Goal: Task Accomplishment & Management: Use online tool/utility

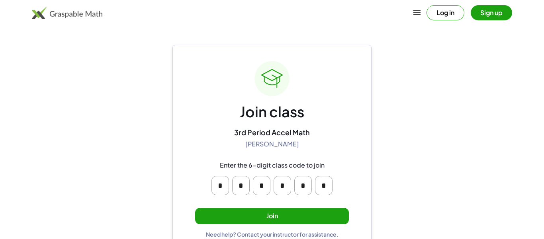
scroll to position [15, 0]
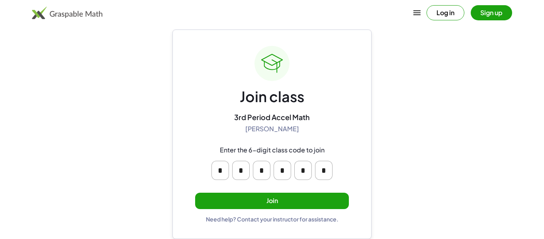
click at [266, 203] on button "Join" at bounding box center [272, 200] width 154 height 16
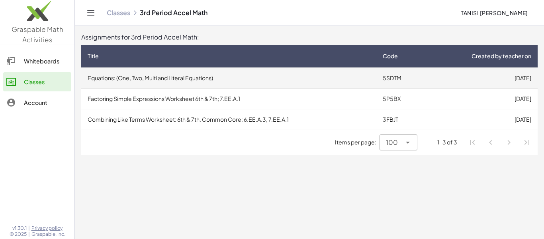
click at [200, 79] on td "Equations: (One, Two, Multi and Literal Equations)" at bounding box center [228, 77] width 295 height 21
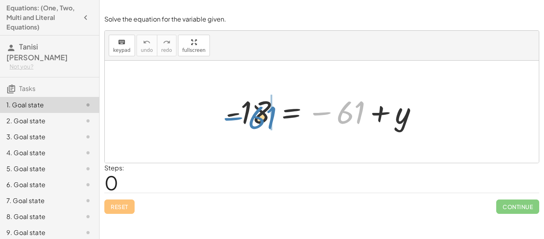
drag, startPoint x: 348, startPoint y: 121, endPoint x: 259, endPoint y: 126, distance: 89.4
click at [259, 126] on div at bounding box center [325, 111] width 206 height 39
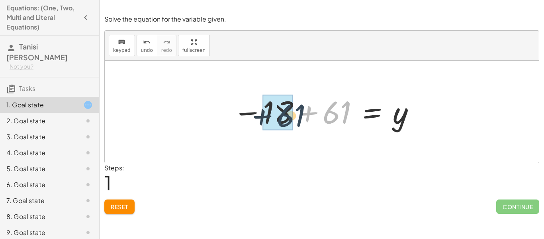
drag, startPoint x: 328, startPoint y: 116, endPoint x: 278, endPoint y: 118, distance: 49.8
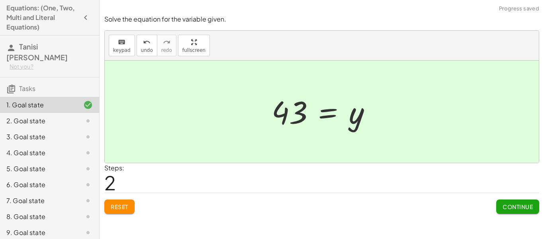
click at [115, 208] on span "Reset" at bounding box center [120, 206] width 18 height 7
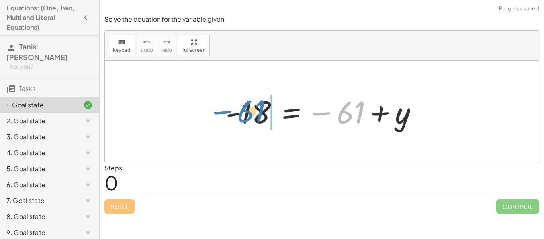
drag, startPoint x: 352, startPoint y: 106, endPoint x: 254, endPoint y: 105, distance: 98.4
click at [254, 105] on div at bounding box center [325, 111] width 206 height 39
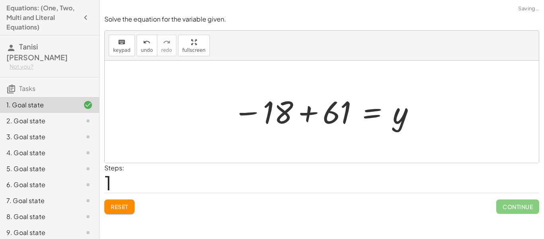
click at [198, 114] on div at bounding box center [322, 112] width 434 height 102
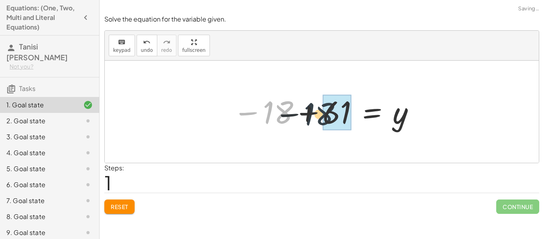
drag, startPoint x: 270, startPoint y: 113, endPoint x: 332, endPoint y: 116, distance: 61.8
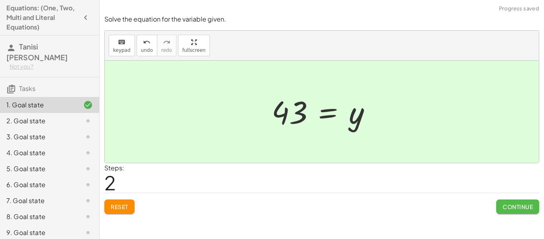
click at [511, 206] on span "Continue" at bounding box center [518, 206] width 30 height 7
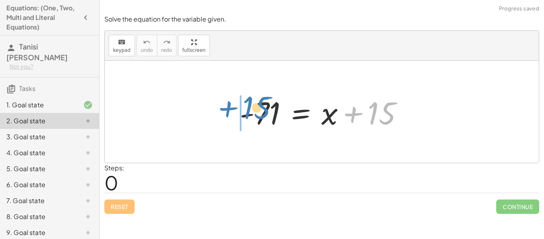
drag, startPoint x: 381, startPoint y: 109, endPoint x: 258, endPoint y: 104, distance: 123.6
click at [258, 104] on div at bounding box center [325, 111] width 178 height 41
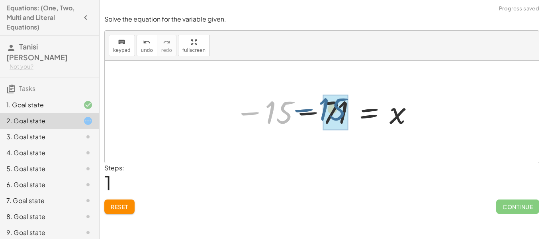
drag, startPoint x: 280, startPoint y: 117, endPoint x: 336, endPoint y: 113, distance: 56.6
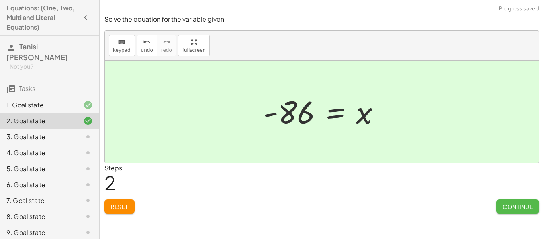
click at [514, 206] on span "Continue" at bounding box center [518, 206] width 30 height 7
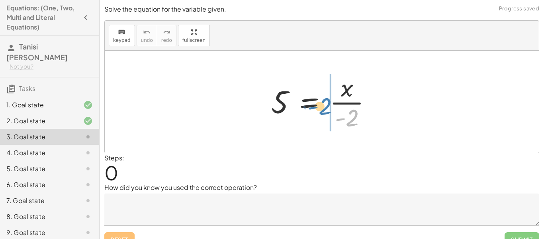
drag, startPoint x: 354, startPoint y: 120, endPoint x: 323, endPoint y: 102, distance: 36.2
click at [323, 102] on div at bounding box center [324, 101] width 115 height 61
drag, startPoint x: 349, startPoint y: 120, endPoint x: 371, endPoint y: 97, distance: 31.5
click at [371, 97] on div at bounding box center [324, 101] width 115 height 61
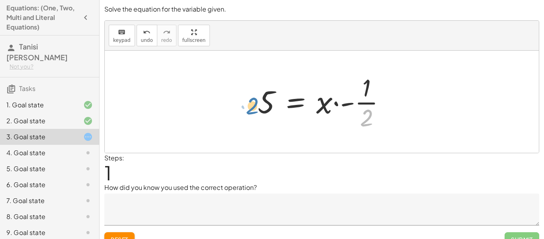
drag, startPoint x: 364, startPoint y: 116, endPoint x: 259, endPoint y: 101, distance: 105.4
click at [259, 101] on div at bounding box center [325, 101] width 143 height 61
drag, startPoint x: 369, startPoint y: 99, endPoint x: 271, endPoint y: 98, distance: 97.6
click at [271, 98] on div at bounding box center [325, 101] width 143 height 61
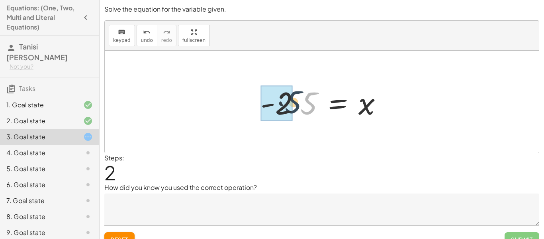
drag, startPoint x: 310, startPoint y: 110, endPoint x: 289, endPoint y: 109, distance: 20.7
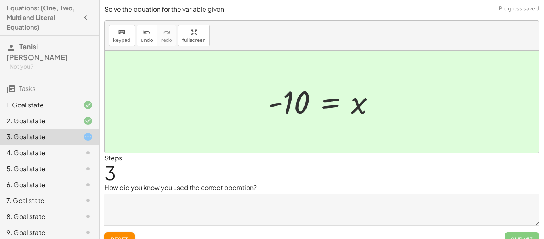
scroll to position [12, 0]
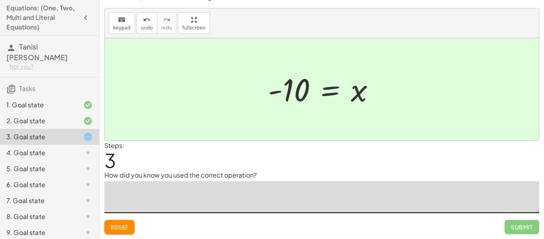
click at [238, 186] on textarea at bounding box center [321, 197] width 435 height 32
type textarea "**********"
click at [515, 230] on button "Submit" at bounding box center [522, 226] width 35 height 14
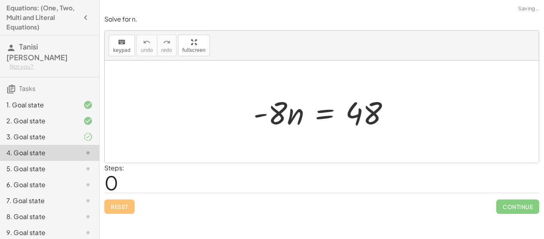
scroll to position [0, 0]
drag, startPoint x: 276, startPoint y: 122, endPoint x: 368, endPoint y: 156, distance: 98.0
click at [368, 156] on div "· - 8 · - 8 · n = 48" at bounding box center [322, 112] width 434 height 102
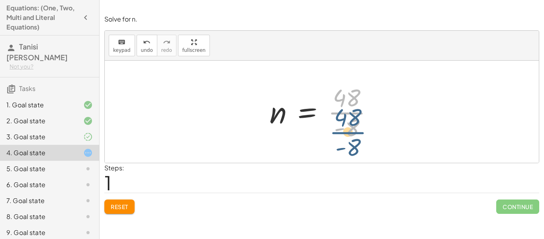
drag, startPoint x: 344, startPoint y: 106, endPoint x: 345, endPoint y: 125, distance: 18.3
click at [345, 125] on div at bounding box center [325, 111] width 118 height 61
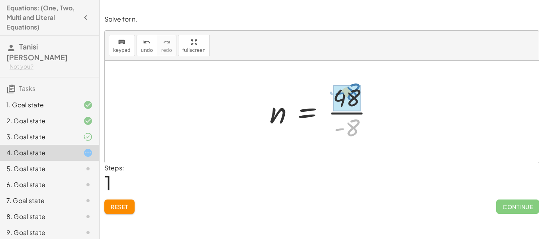
drag, startPoint x: 349, startPoint y: 126, endPoint x: 349, endPoint y: 95, distance: 31.1
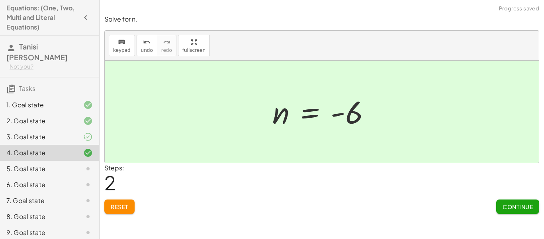
click at [513, 209] on span "Continue" at bounding box center [518, 206] width 30 height 7
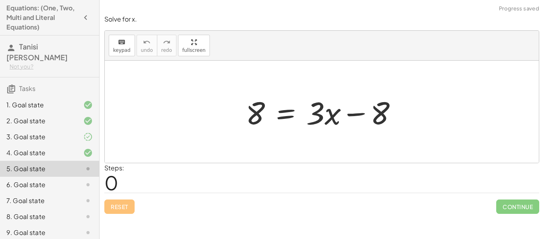
click at [280, 125] on div at bounding box center [325, 111] width 166 height 41
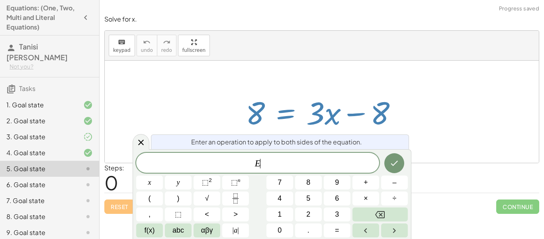
scroll to position [0, 0]
click at [440, 153] on div at bounding box center [322, 112] width 434 height 102
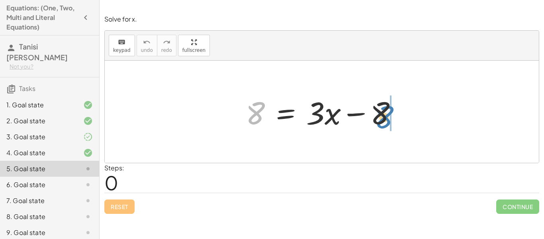
drag, startPoint x: 254, startPoint y: 120, endPoint x: 385, endPoint y: 123, distance: 131.1
click at [385, 123] on div at bounding box center [325, 111] width 166 height 41
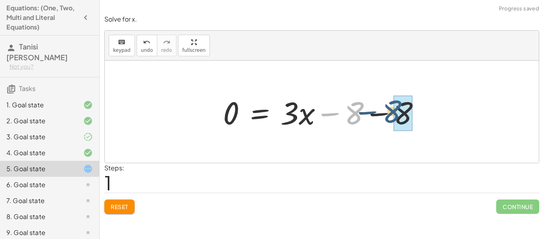
drag, startPoint x: 354, startPoint y: 118, endPoint x: 402, endPoint y: 119, distance: 48.2
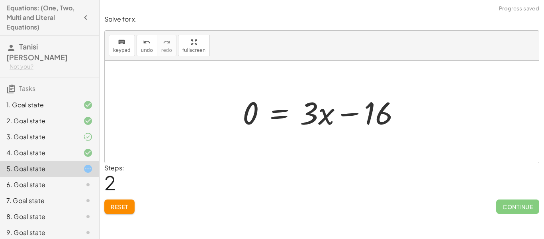
click at [114, 209] on span "Reset" at bounding box center [120, 206] width 18 height 7
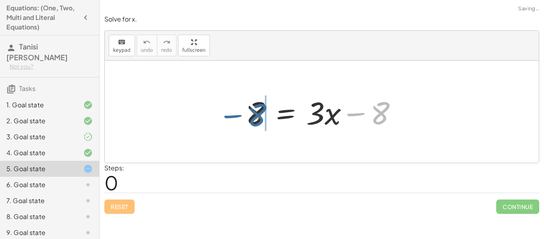
drag, startPoint x: 377, startPoint y: 122, endPoint x: 253, endPoint y: 124, distance: 123.9
click at [253, 124] on div at bounding box center [325, 111] width 166 height 41
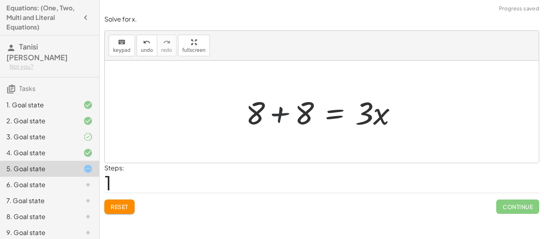
drag, startPoint x: 254, startPoint y: 121, endPoint x: 245, endPoint y: 121, distance: 8.8
click at [245, 121] on div at bounding box center [325, 111] width 166 height 41
drag, startPoint x: 308, startPoint y: 112, endPoint x: 274, endPoint y: 113, distance: 33.9
click at [274, 113] on div at bounding box center [325, 111] width 166 height 41
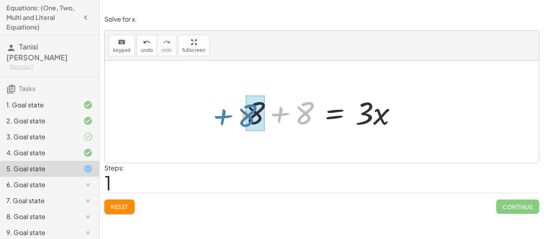
drag, startPoint x: 306, startPoint y: 113, endPoint x: 251, endPoint y: 115, distance: 55.4
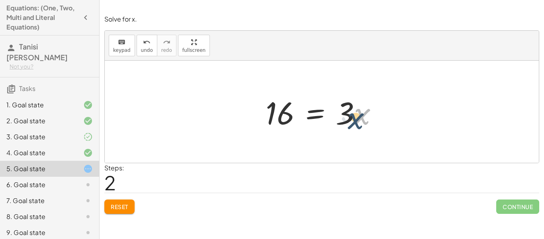
drag, startPoint x: 355, startPoint y: 121, endPoint x: 362, endPoint y: 117, distance: 7.7
click at [362, 117] on div at bounding box center [325, 111] width 127 height 41
drag, startPoint x: 349, startPoint y: 118, endPoint x: 280, endPoint y: 143, distance: 73.7
click at [280, 143] on div "8 = + · 3 · x − 8 + 8 + 8 = · 3 · x · 3 = · 3 · x 16" at bounding box center [322, 112] width 434 height 102
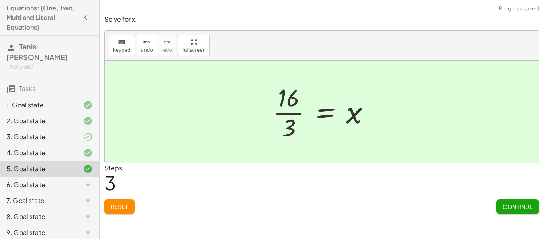
click at [518, 205] on span "Continue" at bounding box center [518, 206] width 30 height 7
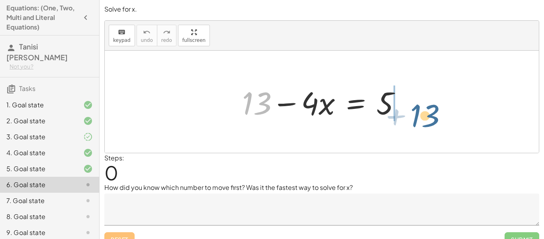
drag, startPoint x: 252, startPoint y: 100, endPoint x: 417, endPoint y: 112, distance: 165.3
click at [417, 112] on div "+ 13 + 13 − · 4 · x = 5" at bounding box center [322, 102] width 434 height 102
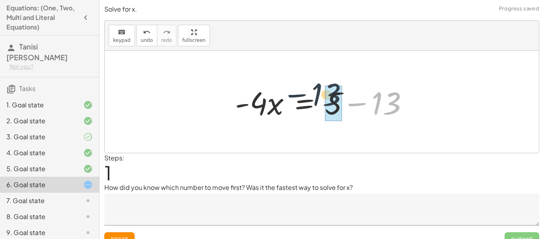
drag, startPoint x: 390, startPoint y: 107, endPoint x: 327, endPoint y: 100, distance: 62.9
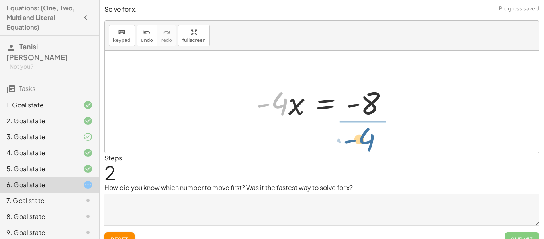
drag, startPoint x: 282, startPoint y: 113, endPoint x: 369, endPoint y: 148, distance: 93.8
click at [369, 148] on div "+ 13 − · 4 · x = 5 · - 4 · x = + 5 − 13 · - 4 · 4 · x = - - 8" at bounding box center [322, 102] width 434 height 102
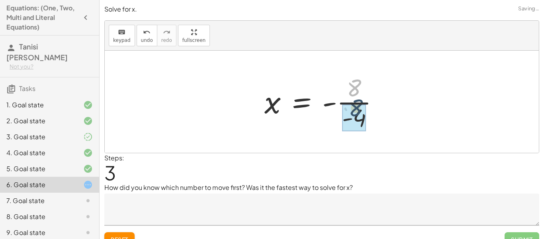
drag, startPoint x: 353, startPoint y: 91, endPoint x: 358, endPoint y: 121, distance: 30.7
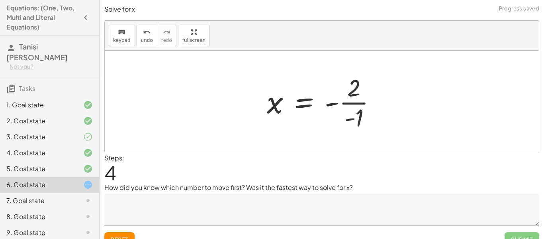
click at [124, 235] on span "Reset" at bounding box center [120, 238] width 18 height 7
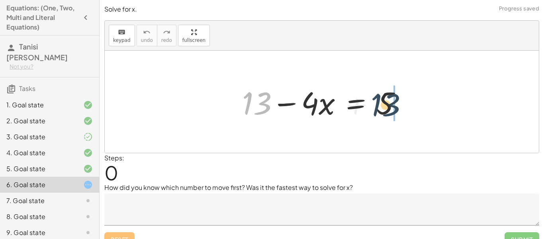
drag, startPoint x: 254, startPoint y: 105, endPoint x: 399, endPoint y: 100, distance: 144.2
click at [399, 100] on div at bounding box center [324, 101] width 173 height 41
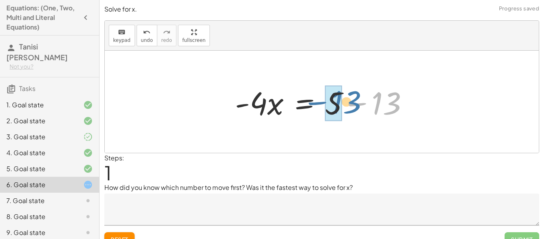
drag, startPoint x: 380, startPoint y: 108, endPoint x: 336, endPoint y: 106, distance: 43.4
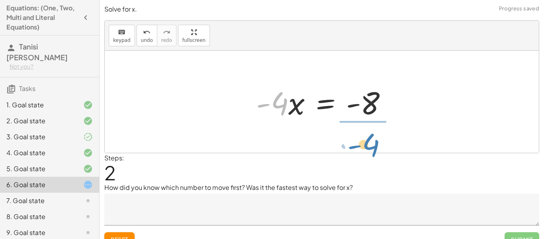
drag, startPoint x: 276, startPoint y: 106, endPoint x: 368, endPoint y: 145, distance: 99.6
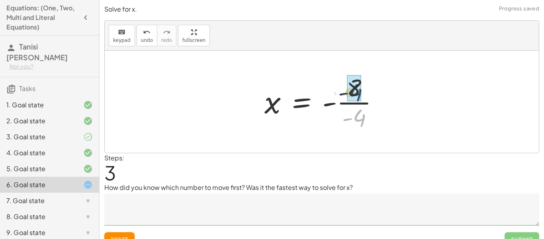
drag, startPoint x: 360, startPoint y: 120, endPoint x: 356, endPoint y: 94, distance: 27.0
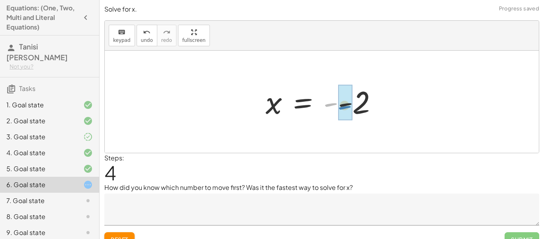
drag, startPoint x: 329, startPoint y: 105, endPoint x: 344, endPoint y: 107, distance: 14.5
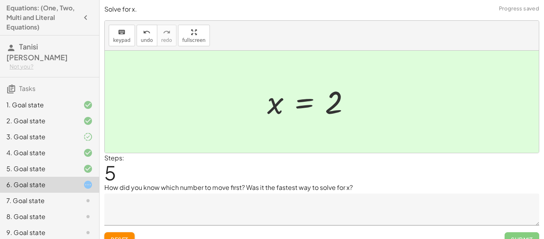
scroll to position [12, 0]
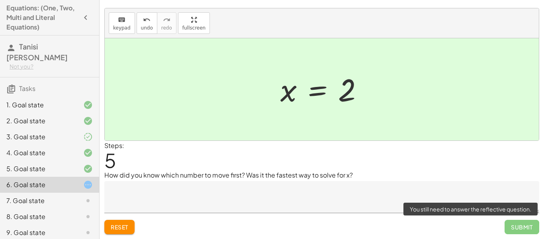
click at [522, 230] on span "Submit" at bounding box center [522, 226] width 35 height 14
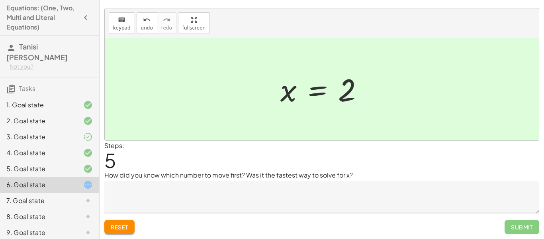
click at [227, 194] on textarea at bounding box center [321, 197] width 435 height 32
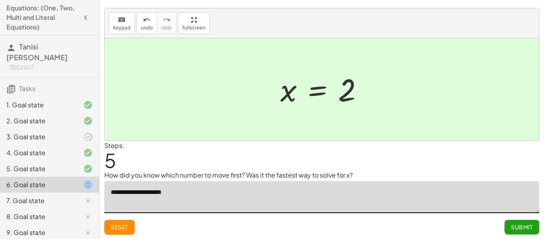
type textarea "**********"
click at [512, 231] on button "Submit" at bounding box center [522, 226] width 35 height 14
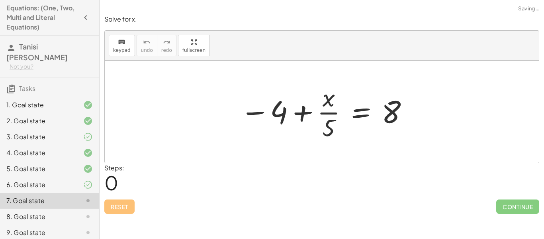
scroll to position [0, 0]
